Goal: Task Accomplishment & Management: Manage account settings

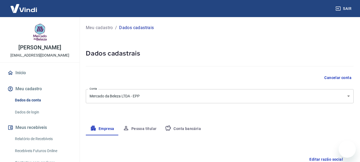
select select "SC"
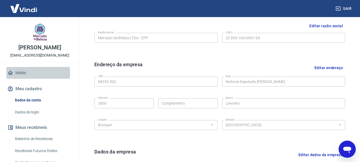
click at [20, 73] on link "Início" at bounding box center [39, 73] width 67 height 12
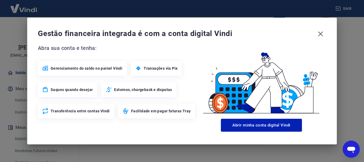
click at [236, 129] on button "Abrir minha conta digital Vindi" at bounding box center [261, 125] width 81 height 13
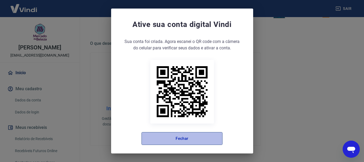
click at [167, 143] on button "Fechar" at bounding box center [181, 138] width 81 height 13
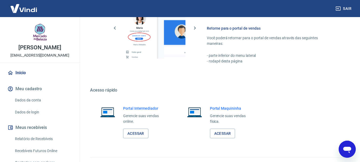
scroll to position [331, 0]
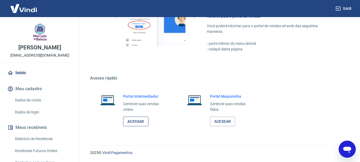
click at [132, 119] on link "Acessar" at bounding box center [135, 121] width 25 height 10
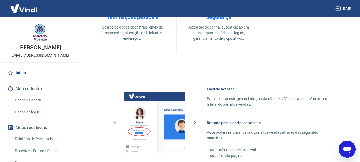
scroll to position [224, 0]
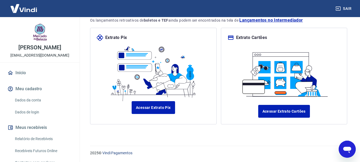
scroll to position [33, 0]
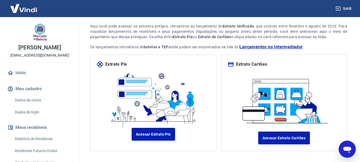
click at [254, 47] on span "Lançamentos no Intermediador" at bounding box center [270, 47] width 63 height 6
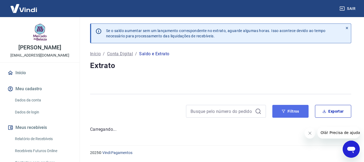
click at [283, 112] on icon "button" at bounding box center [284, 111] width 4 height 4
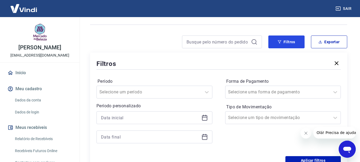
scroll to position [53, 0]
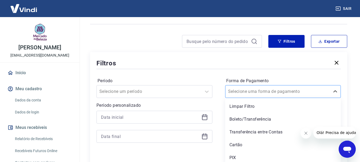
click at [287, 92] on div at bounding box center [277, 91] width 99 height 7
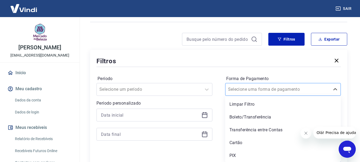
click at [250, 88] on input "Forma de Pagamento" at bounding box center [255, 89] width 54 height 6
click at [166, 91] on div "Selecione um período" at bounding box center [154, 89] width 116 height 13
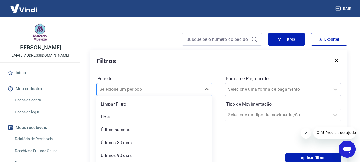
scroll to position [68, 0]
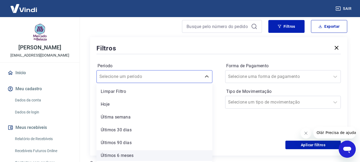
click at [127, 154] on div "Últimos 6 meses" at bounding box center [154, 155] width 116 height 11
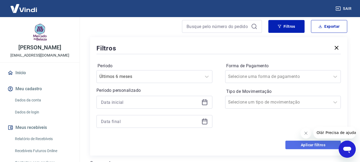
click at [301, 142] on button "Aplicar filtros" at bounding box center [312, 144] width 55 height 9
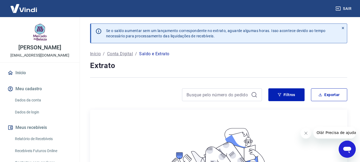
click at [306, 133] on icon "Fechar mensagem da empresa" at bounding box center [305, 133] width 3 height 3
click at [329, 96] on button "Exportar" at bounding box center [329, 94] width 36 height 13
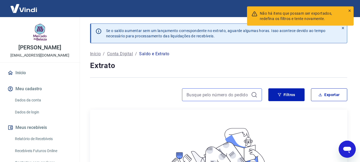
click at [248, 94] on input at bounding box center [218, 95] width 62 height 8
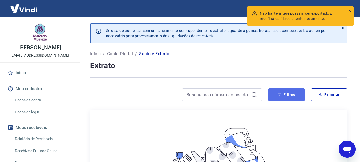
click at [281, 95] on icon "button" at bounding box center [280, 95] width 4 height 4
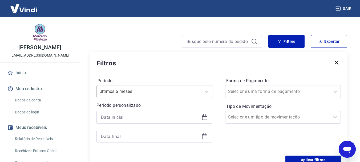
scroll to position [68, 0]
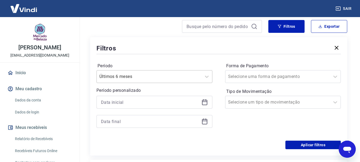
click at [197, 83] on div "Últimos 6 meses" at bounding box center [154, 76] width 116 height 13
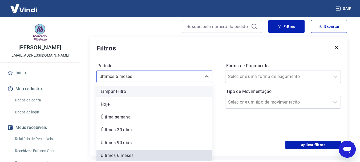
click at [124, 92] on div "Limpar Filtro" at bounding box center [154, 91] width 116 height 11
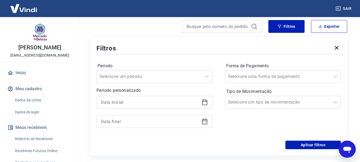
click at [202, 102] on icon at bounding box center [204, 102] width 5 height 5
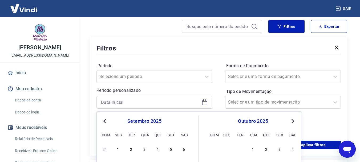
click at [105, 120] on span "Previous Month" at bounding box center [105, 121] width 0 height 6
click at [131, 149] on div "1" at bounding box center [131, 148] width 6 height 6
type input "[DATE]"
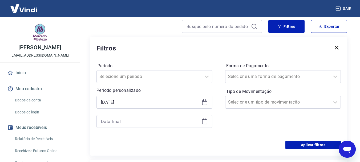
click at [206, 122] on icon at bounding box center [204, 121] width 6 height 6
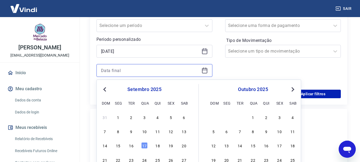
scroll to position [122, 0]
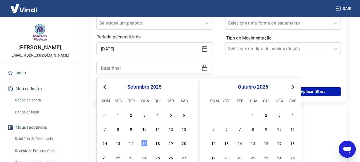
click at [105, 87] on span "Previous Month" at bounding box center [105, 87] width 0 height 6
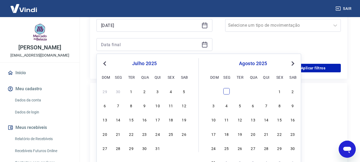
scroll to position [148, 0]
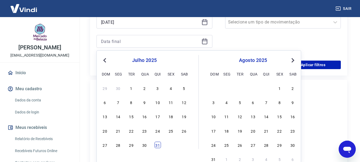
click at [158, 144] on div "31" at bounding box center [158, 144] width 6 height 6
type input "[DATE]"
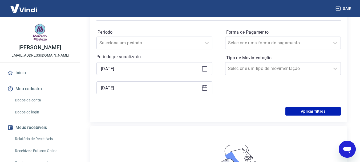
scroll to position [95, 0]
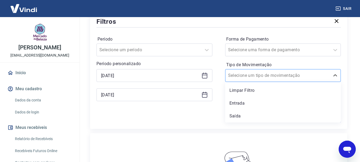
click at [259, 78] on input "Tipo de Movimentação" at bounding box center [255, 75] width 54 height 6
click at [238, 117] on div "Saída" at bounding box center [283, 116] width 116 height 11
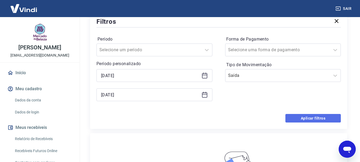
click at [307, 118] on button "Aplicar filtros" at bounding box center [312, 118] width 55 height 9
